Goal: Find specific page/section: Find specific page/section

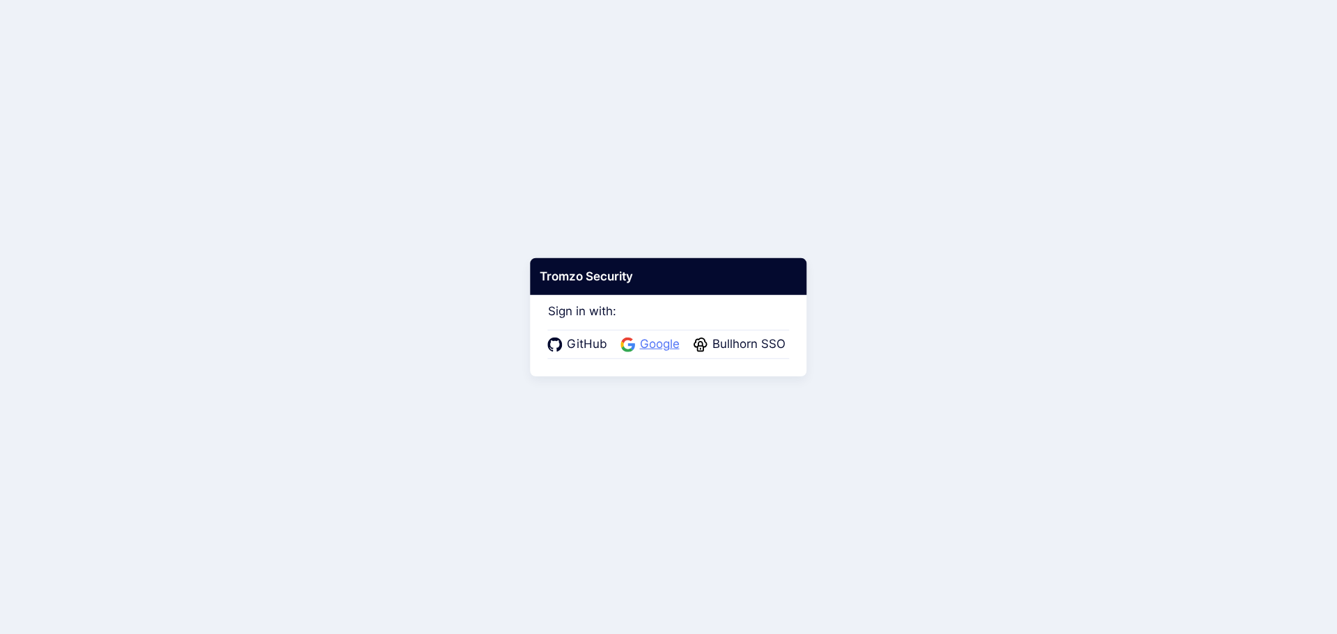
click at [650, 350] on span "Google" at bounding box center [660, 345] width 48 height 18
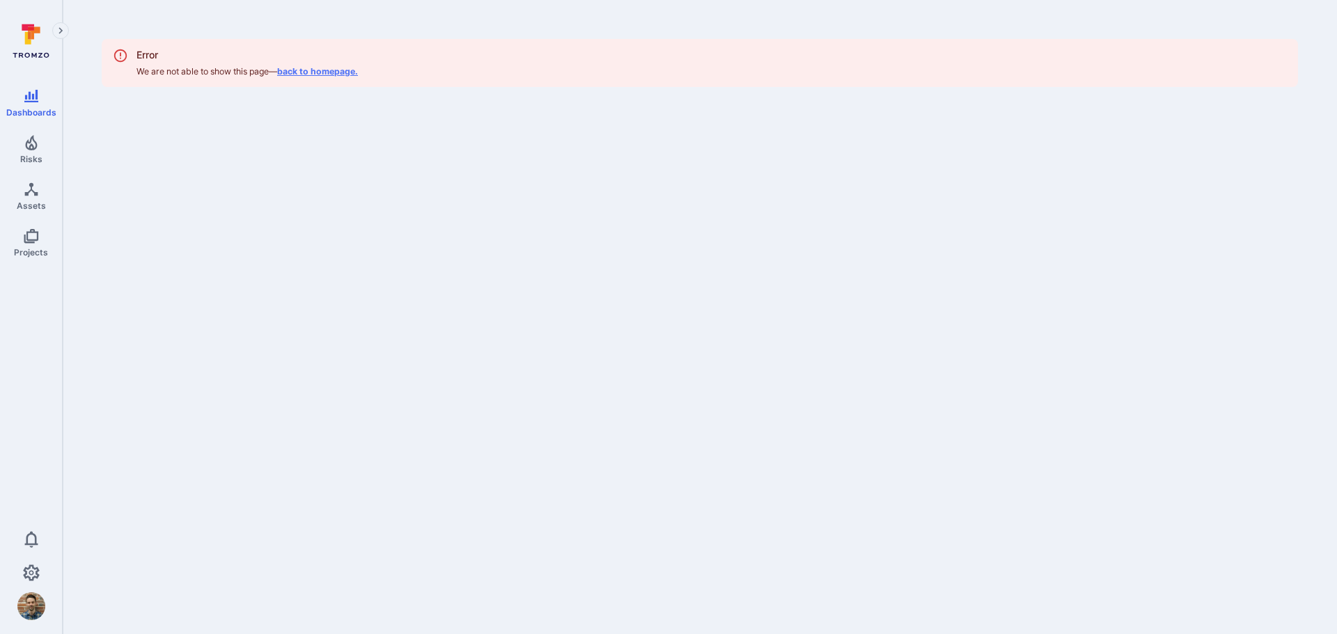
click at [324, 72] on link "back to homepage." at bounding box center [317, 71] width 81 height 10
